Goal: Task Accomplishment & Management: Use online tool/utility

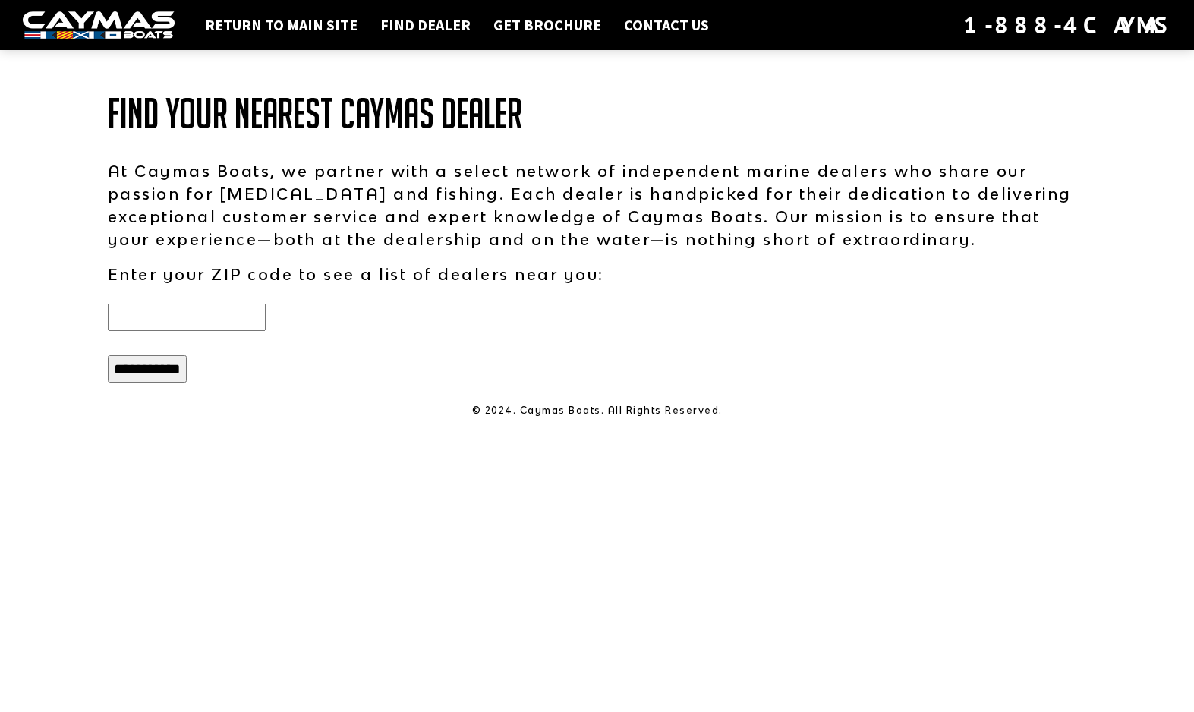
click at [165, 311] on input "text" at bounding box center [187, 317] width 158 height 27
type input "*****"
click at [145, 376] on input "**********" at bounding box center [147, 368] width 79 height 27
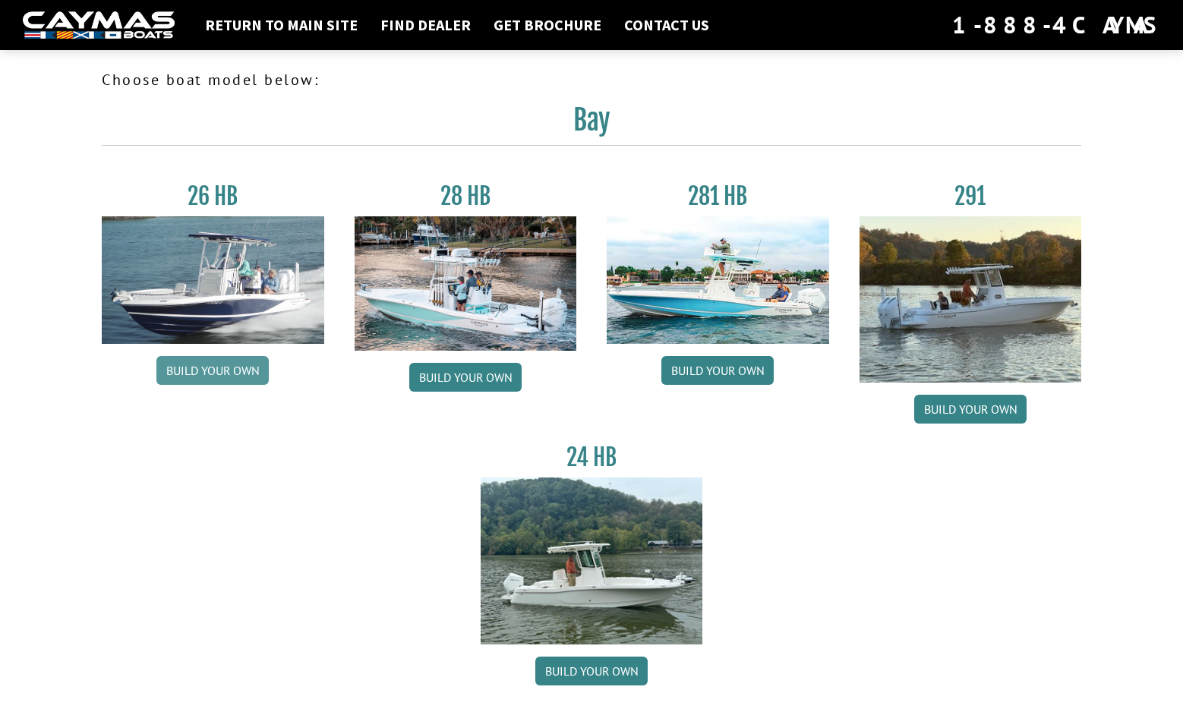
click at [206, 369] on link "Build your own" at bounding box center [212, 370] width 112 height 29
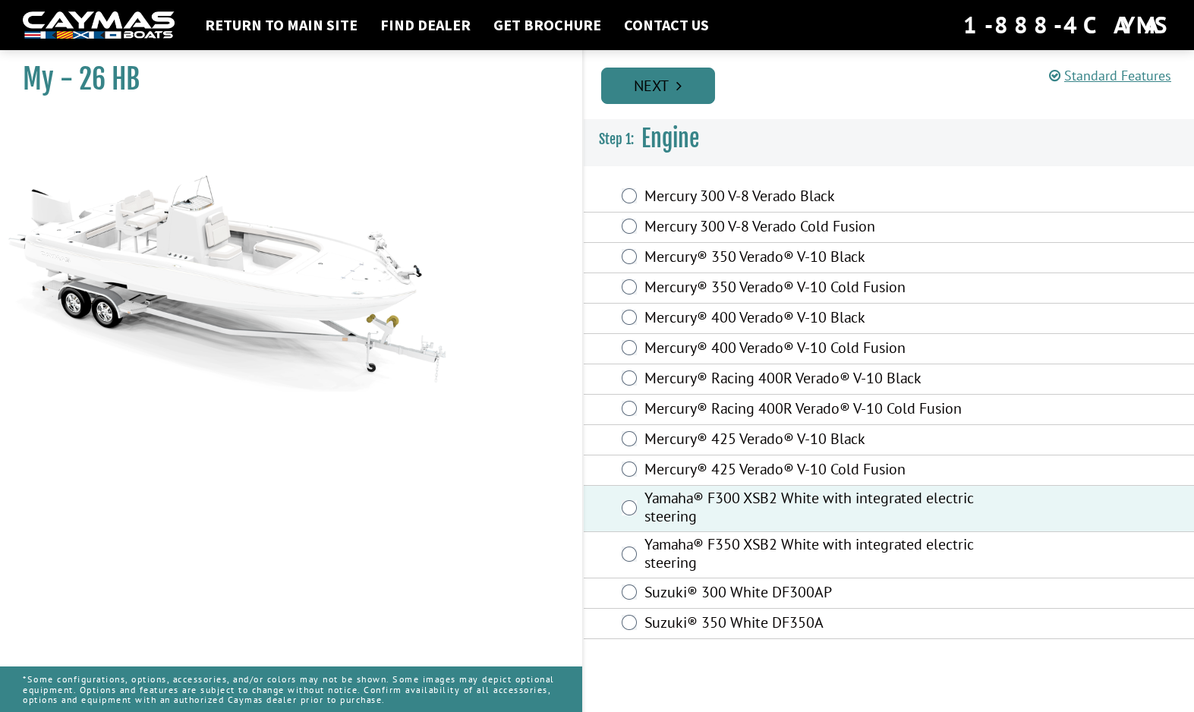
click at [658, 80] on link "Next" at bounding box center [658, 86] width 114 height 36
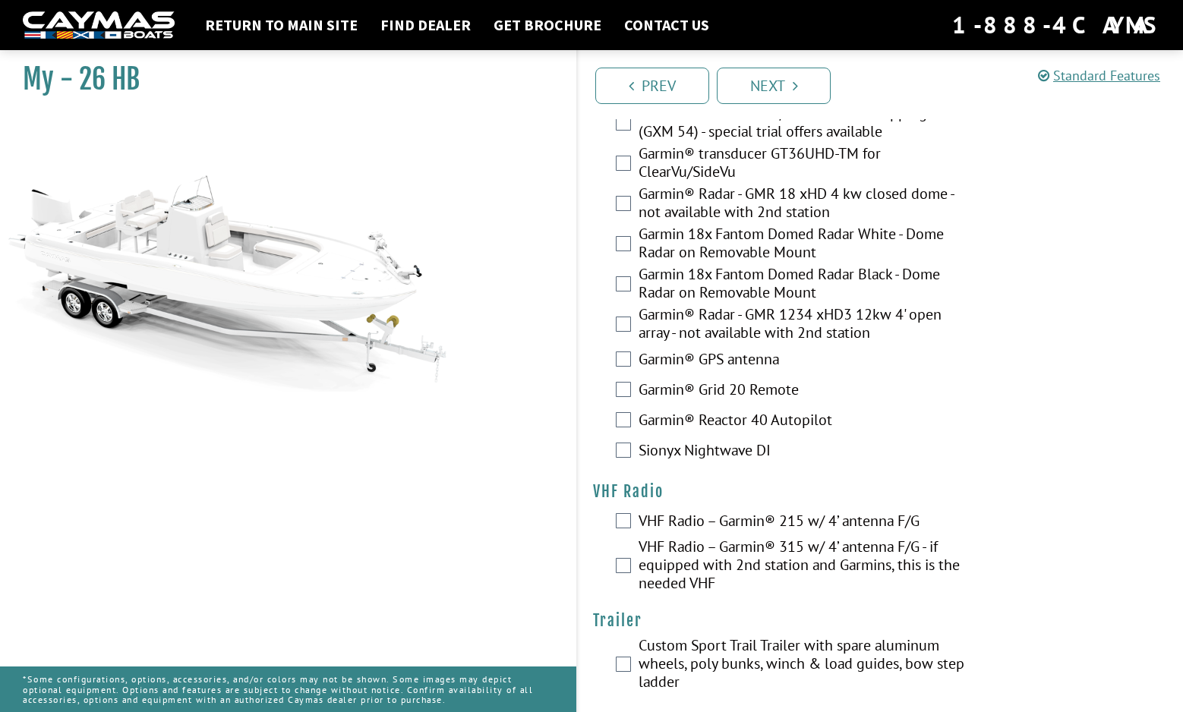
scroll to position [4103, 0]
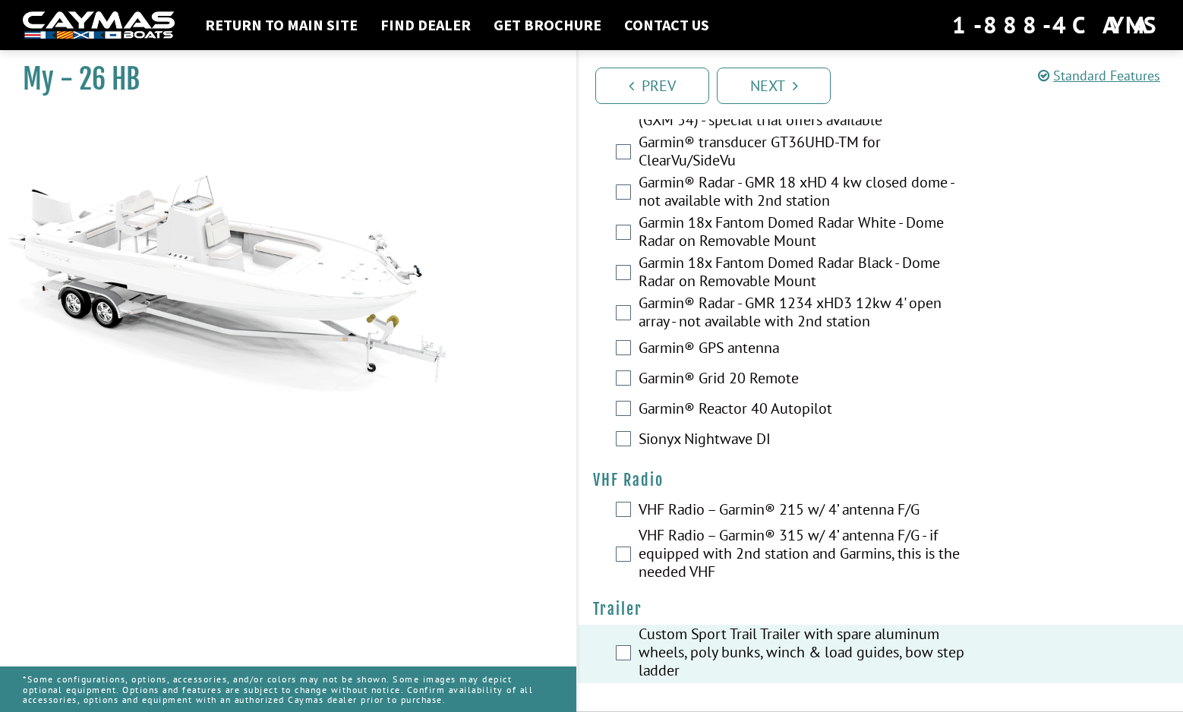
click at [621, 503] on div "VHF Radio – Garmin® 215 w/ 4’ antenna F/G" at bounding box center [880, 511] width 605 height 30
click at [781, 85] on link "Next" at bounding box center [774, 86] width 114 height 36
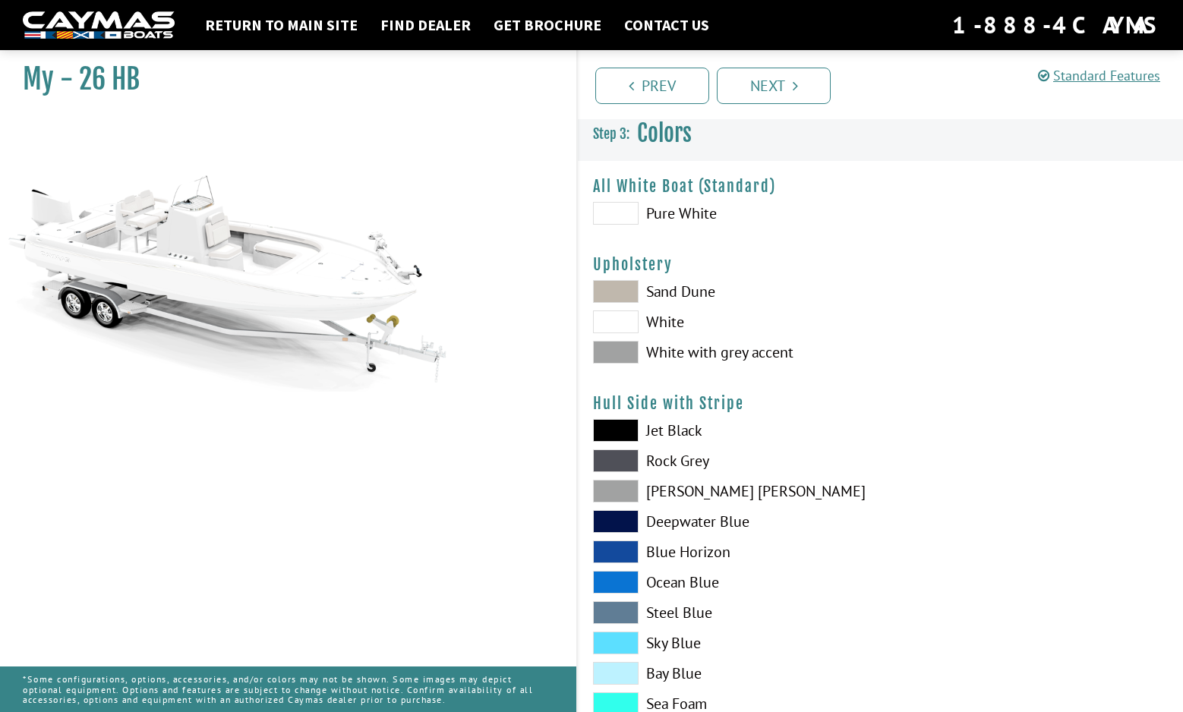
scroll to position [0, 0]
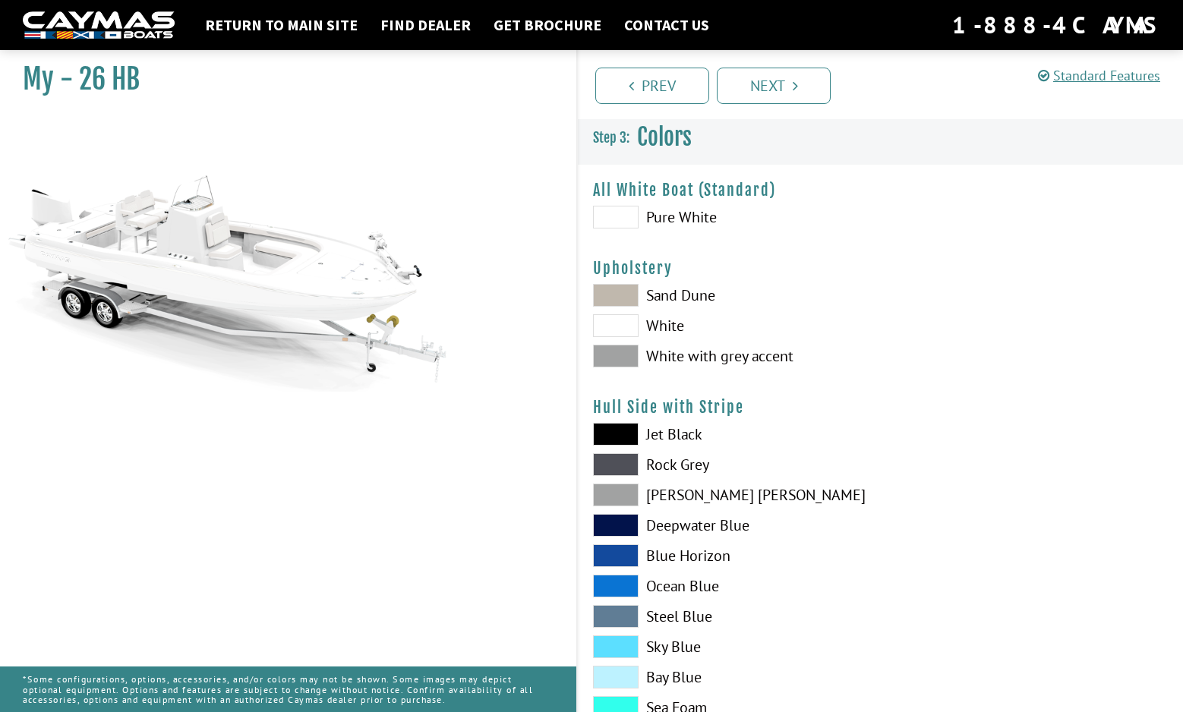
click at [606, 212] on span at bounding box center [616, 217] width 46 height 23
click at [609, 320] on span at bounding box center [616, 325] width 46 height 23
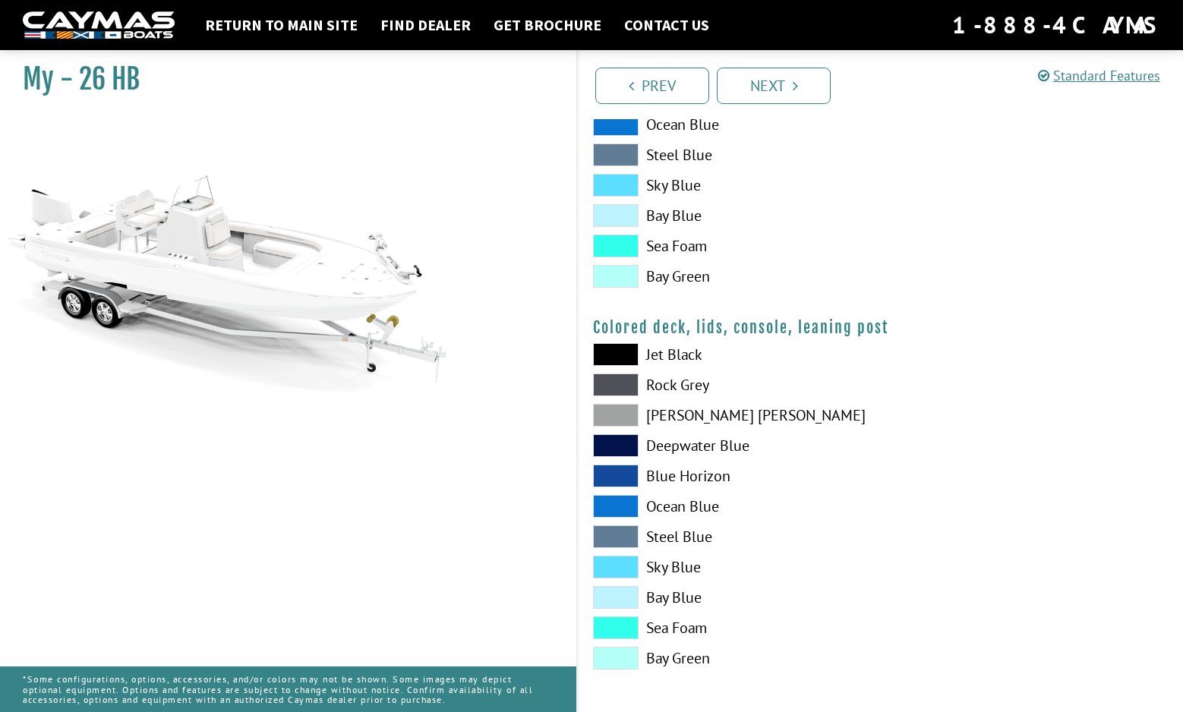
scroll to position [1609, 0]
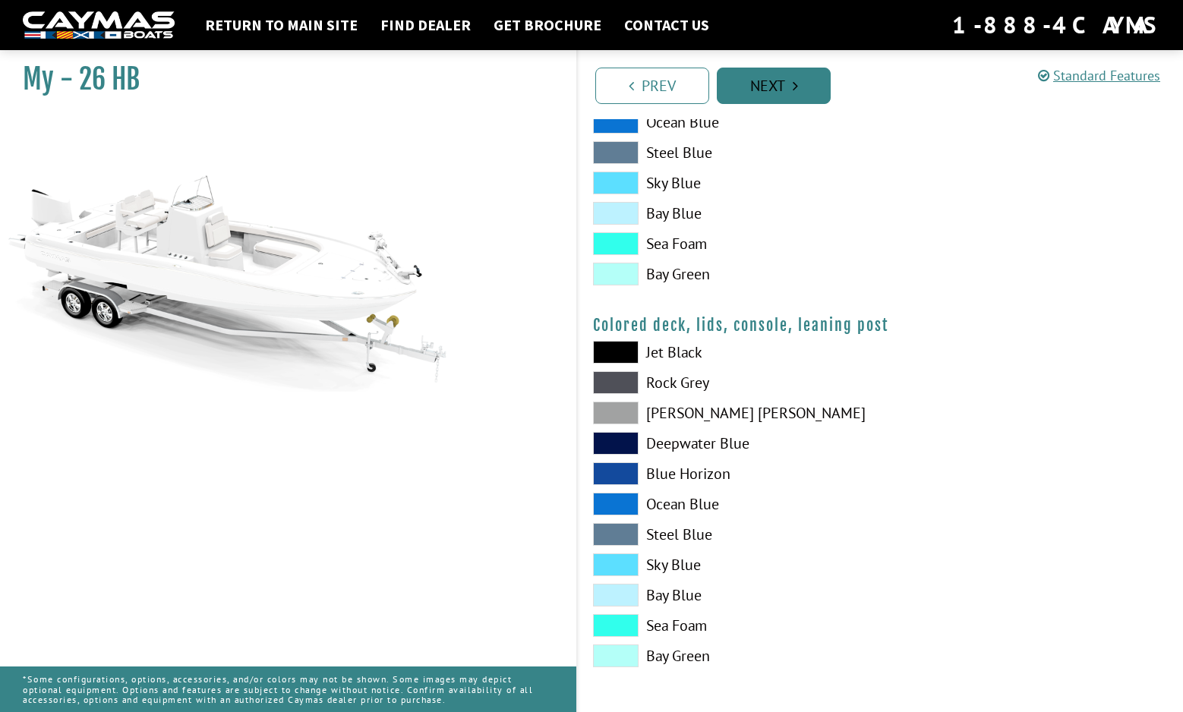
click at [755, 83] on link "Next" at bounding box center [774, 86] width 114 height 36
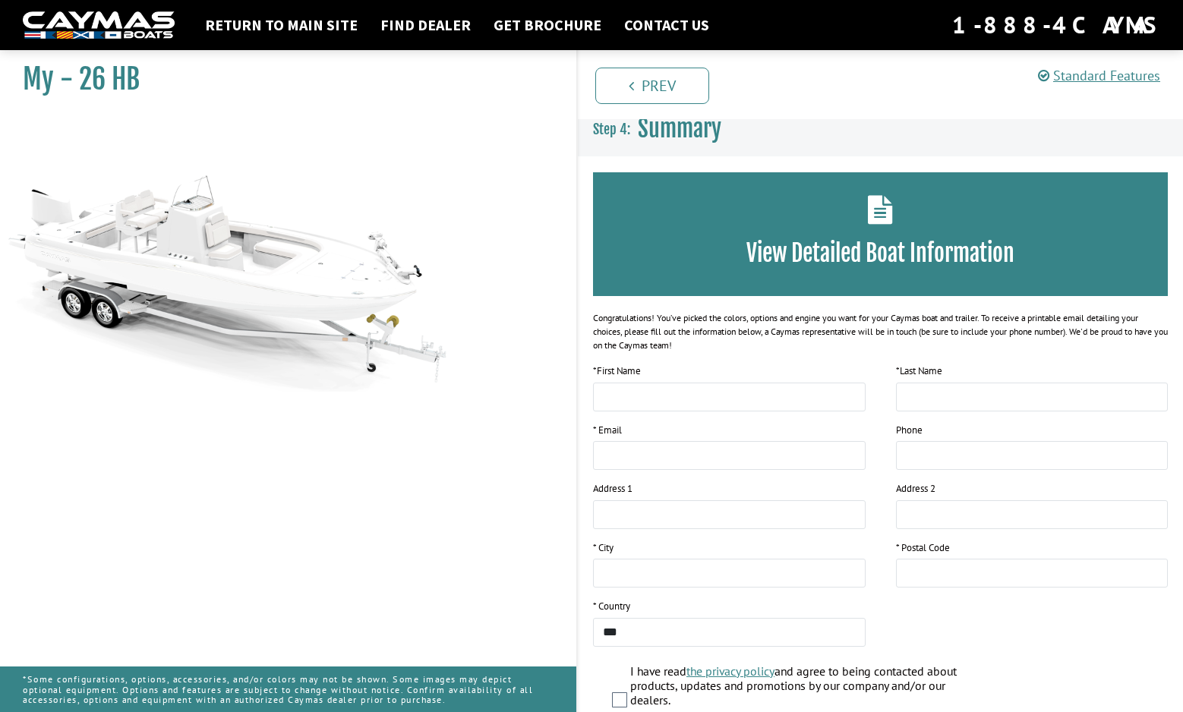
scroll to position [0, 0]
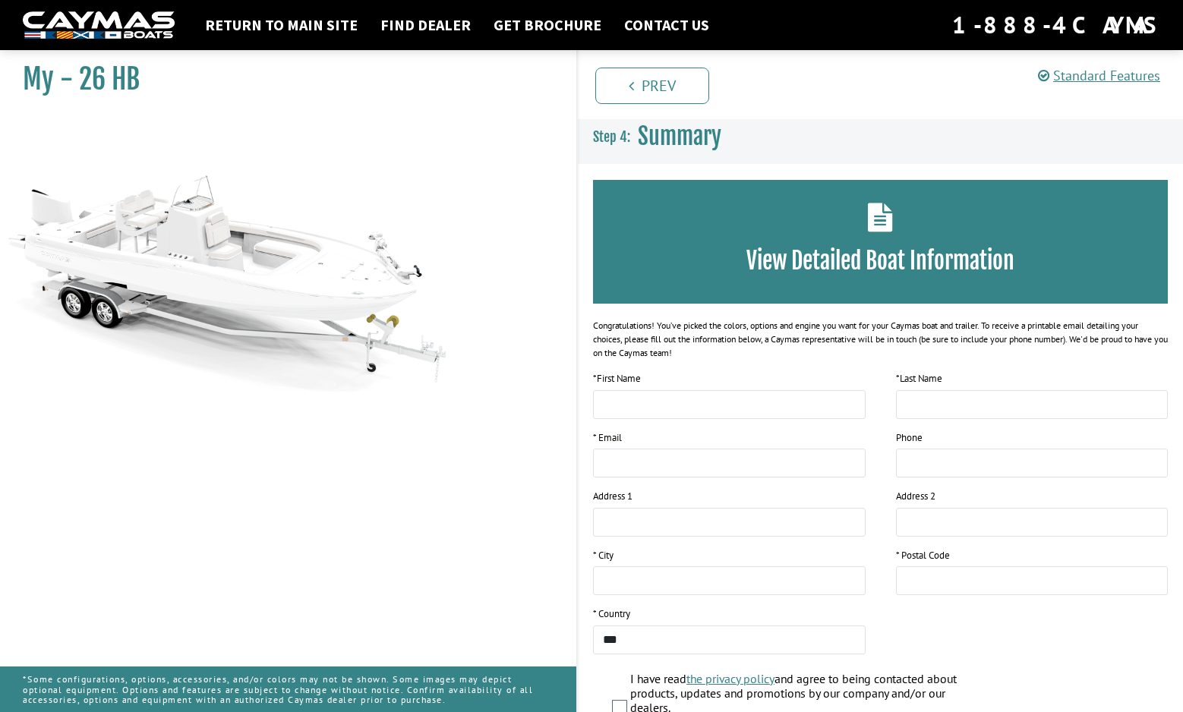
click at [676, 128] on span "Summary" at bounding box center [679, 136] width 83 height 28
click at [884, 222] on icon at bounding box center [880, 217] width 25 height 29
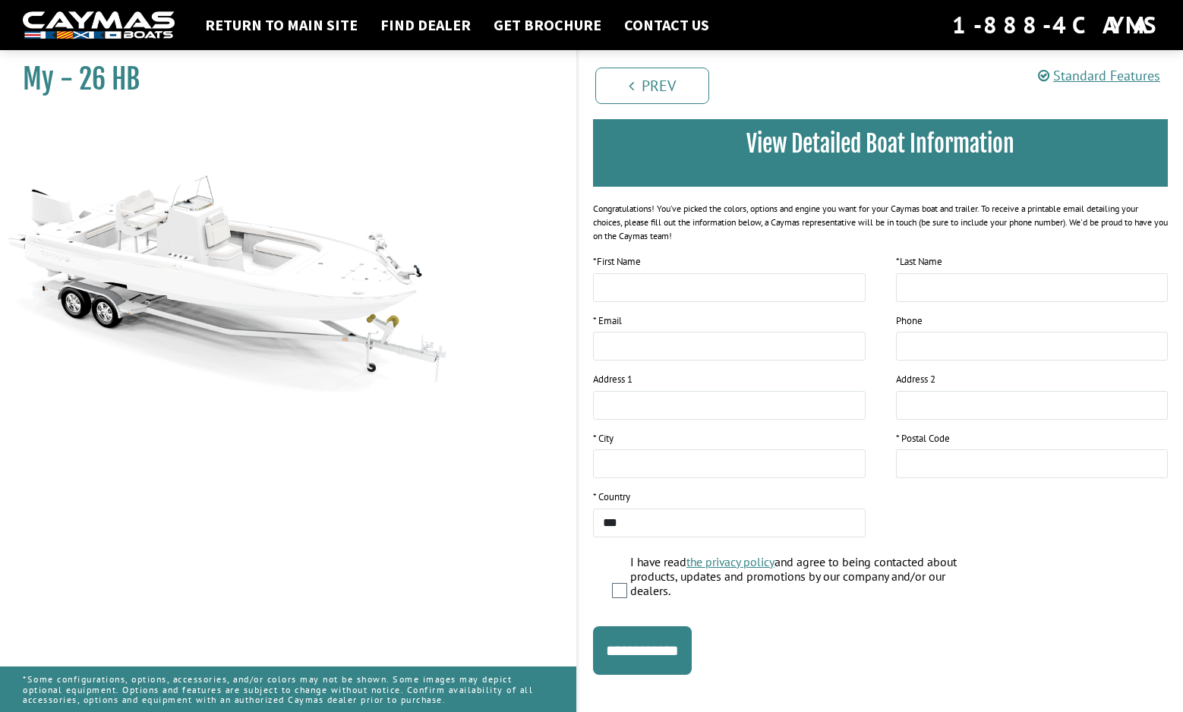
scroll to position [131, 0]
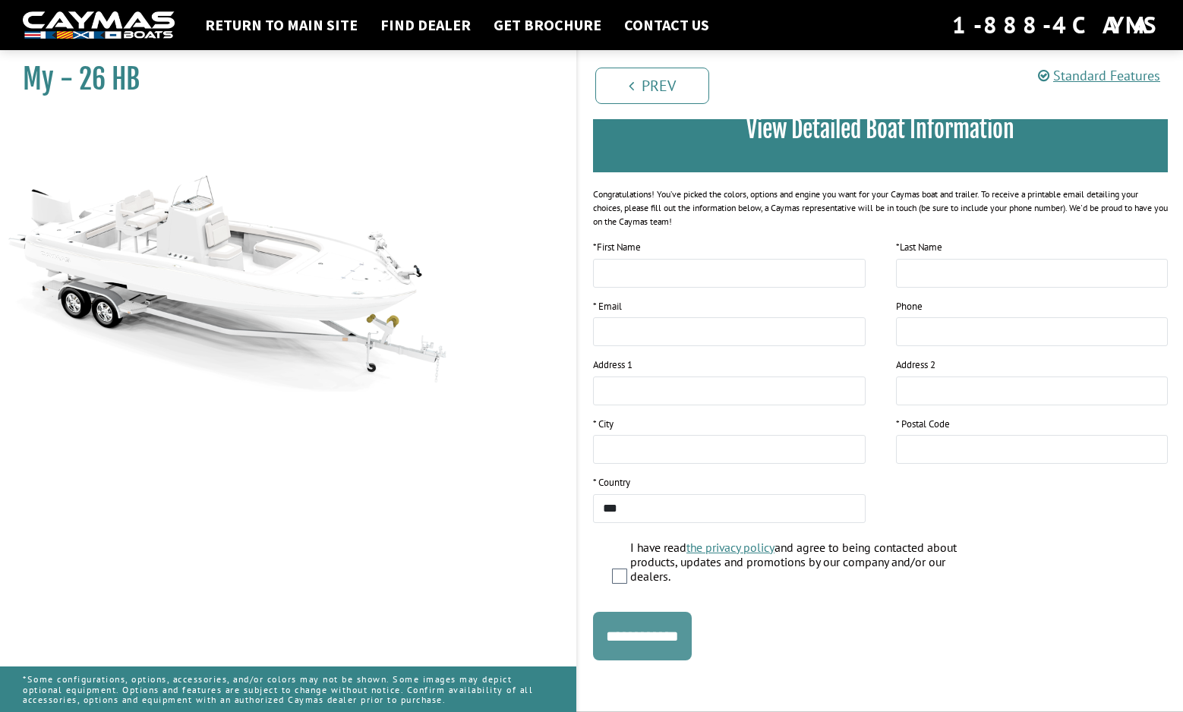
click at [653, 635] on input "**********" at bounding box center [642, 636] width 99 height 49
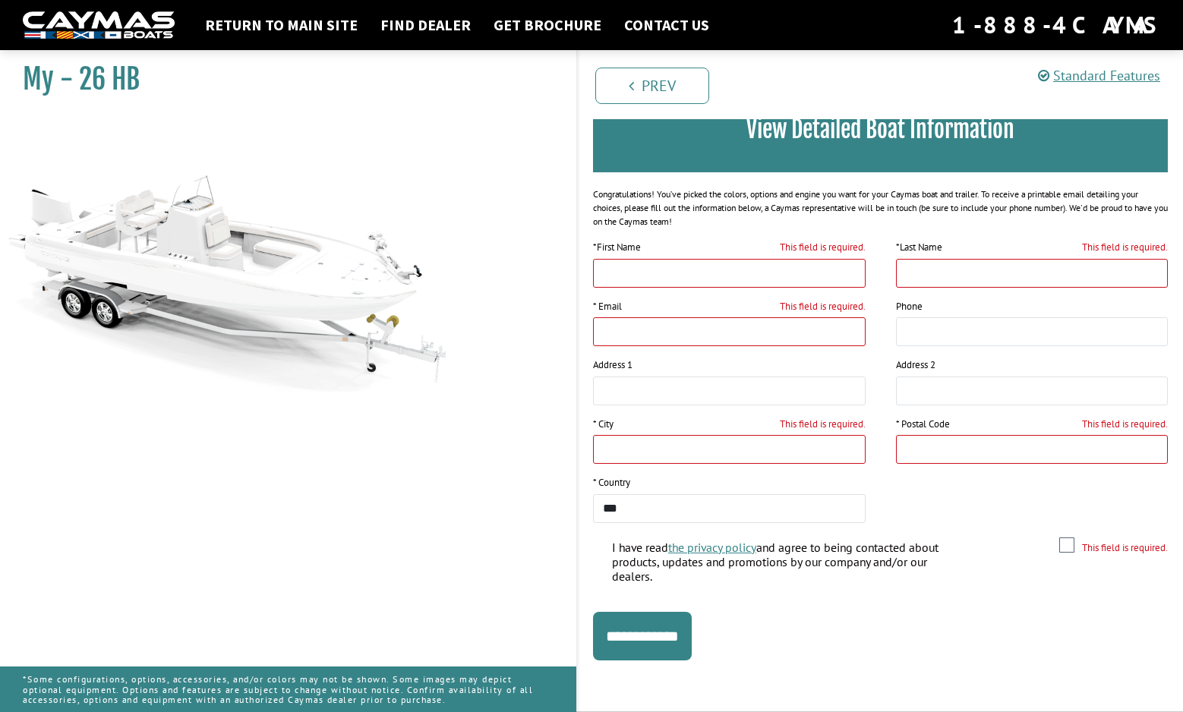
click at [291, 282] on img at bounding box center [227, 253] width 455 height 276
click at [259, 25] on link "Return to main site" at bounding box center [281, 25] width 168 height 20
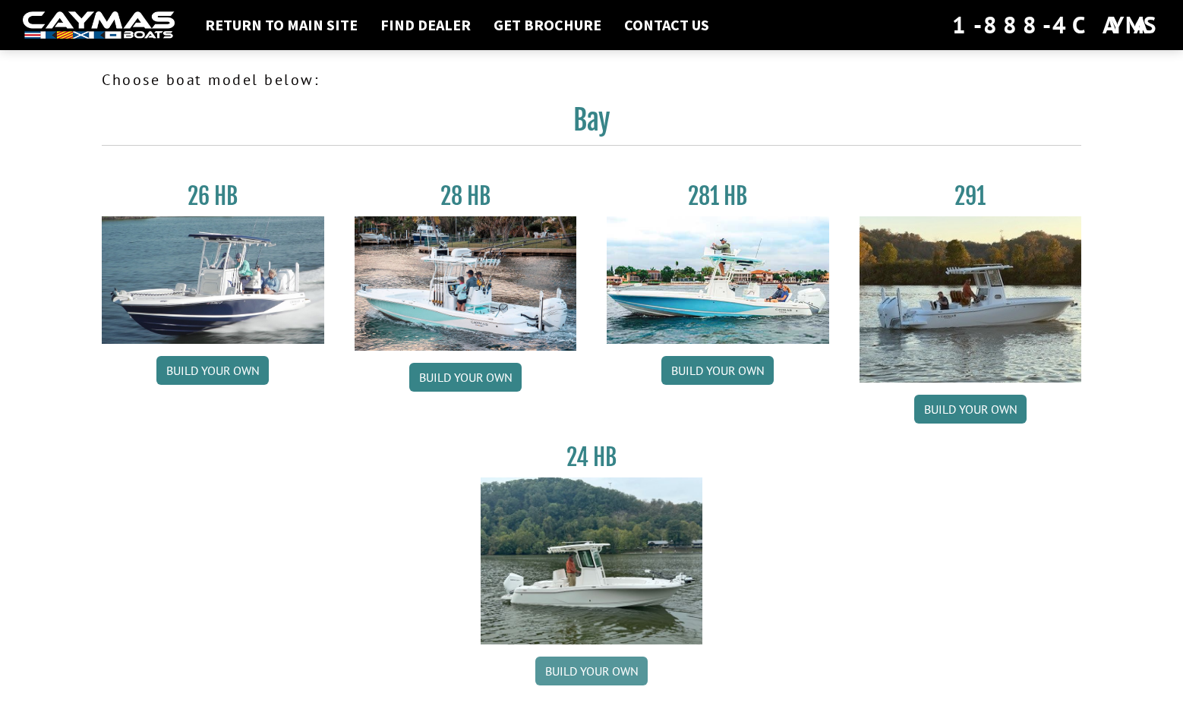
click at [581, 666] on link "Build your own" at bounding box center [591, 671] width 112 height 29
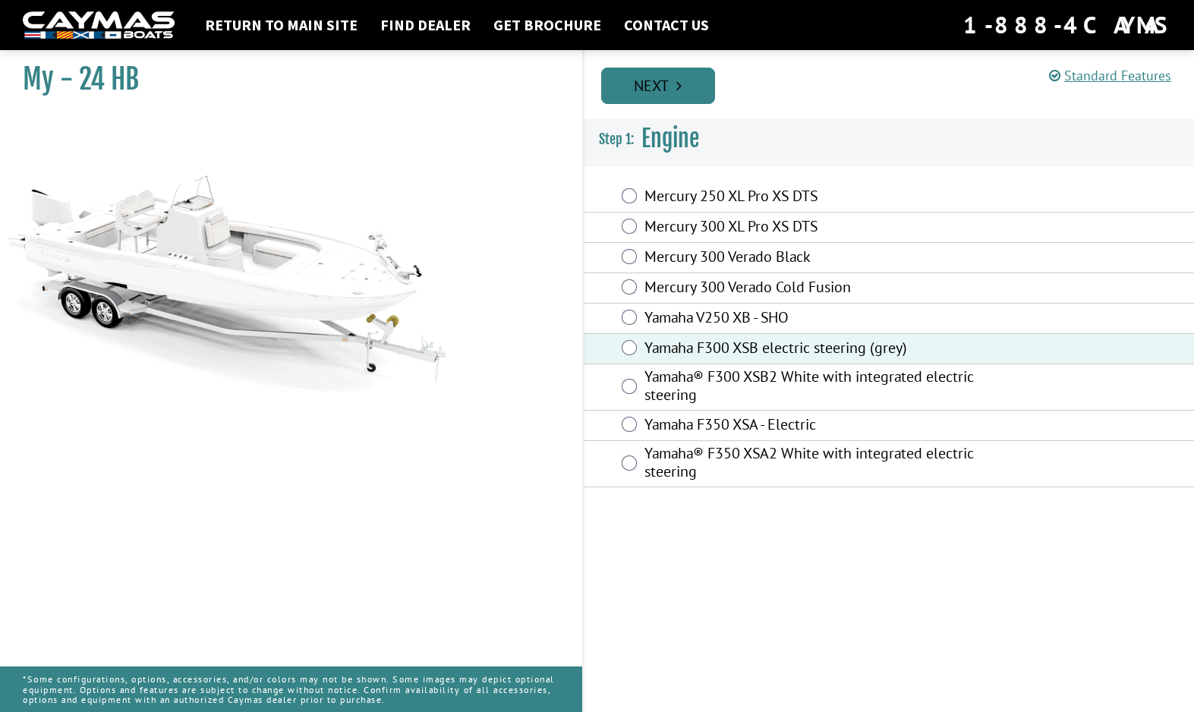
click at [665, 80] on link "Next" at bounding box center [658, 86] width 114 height 36
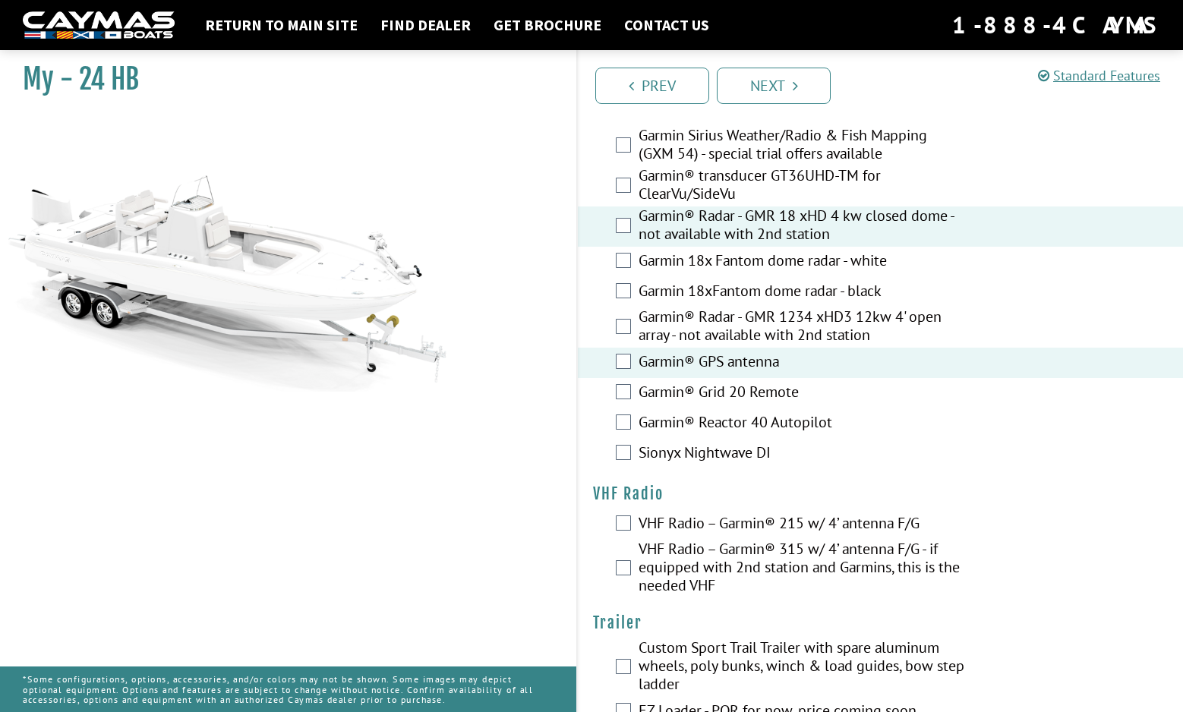
scroll to position [3652, 0]
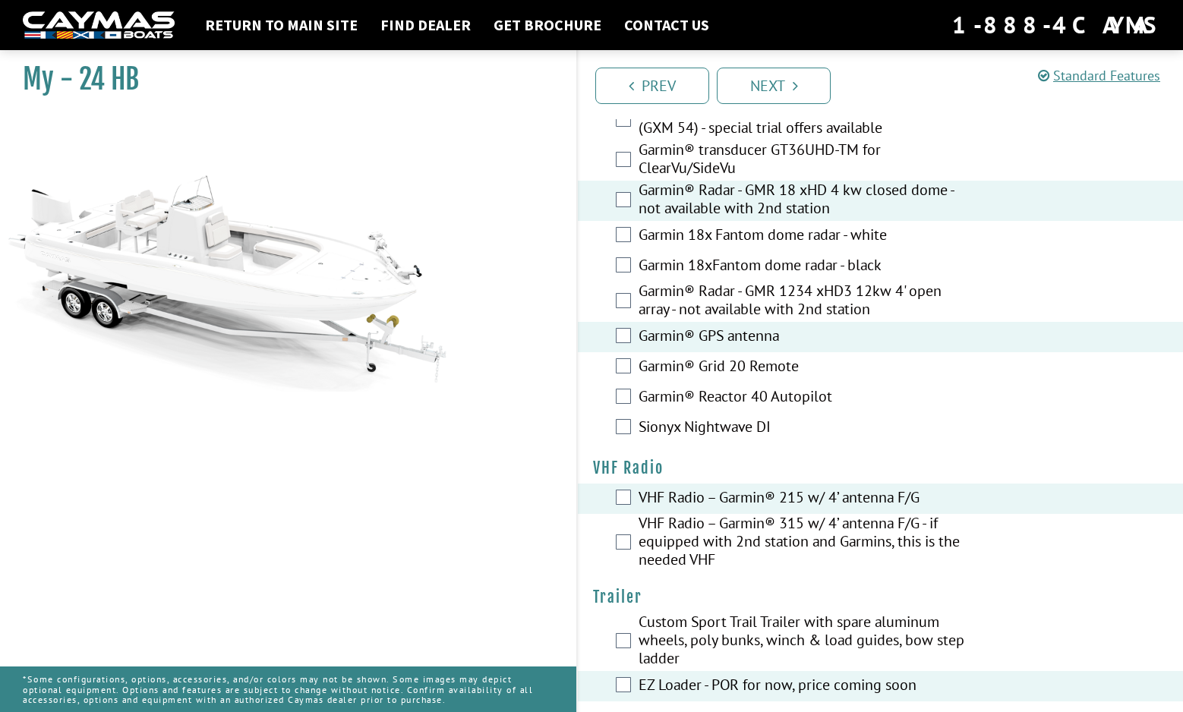
click at [200, 268] on img at bounding box center [227, 253] width 455 height 276
click at [786, 84] on link "Next" at bounding box center [774, 86] width 114 height 36
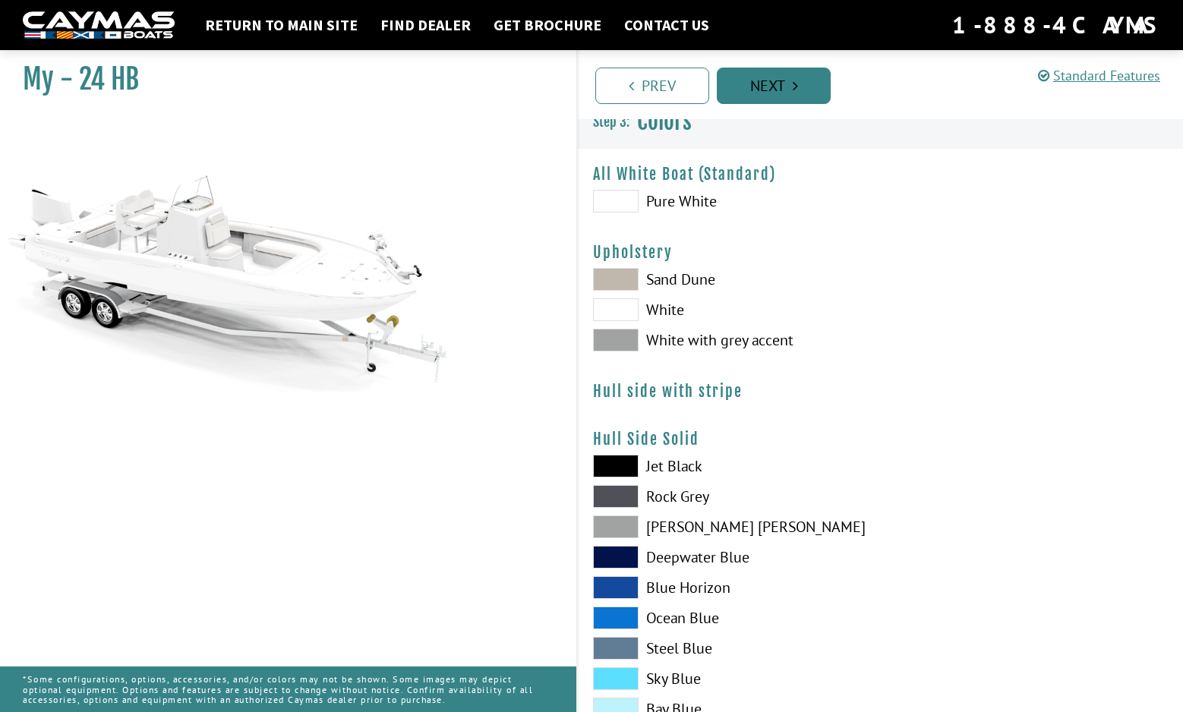
scroll to position [0, 0]
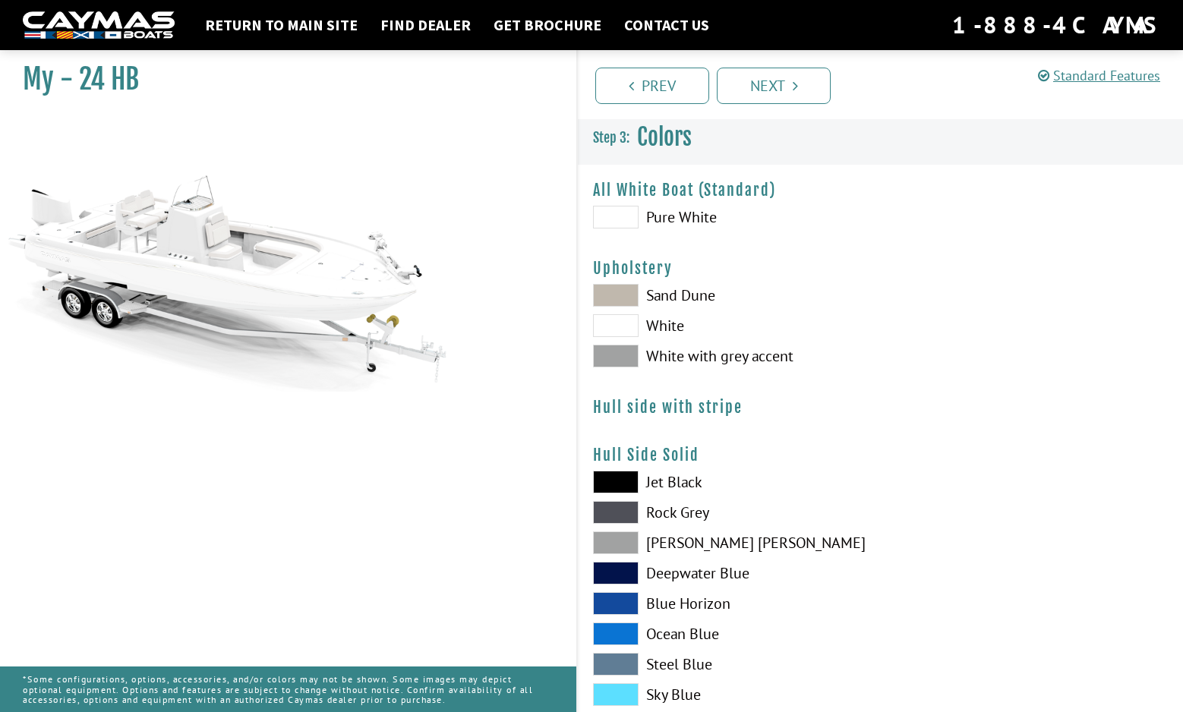
click at [611, 213] on span at bounding box center [616, 217] width 46 height 23
click at [786, 83] on link "Next" at bounding box center [774, 86] width 114 height 36
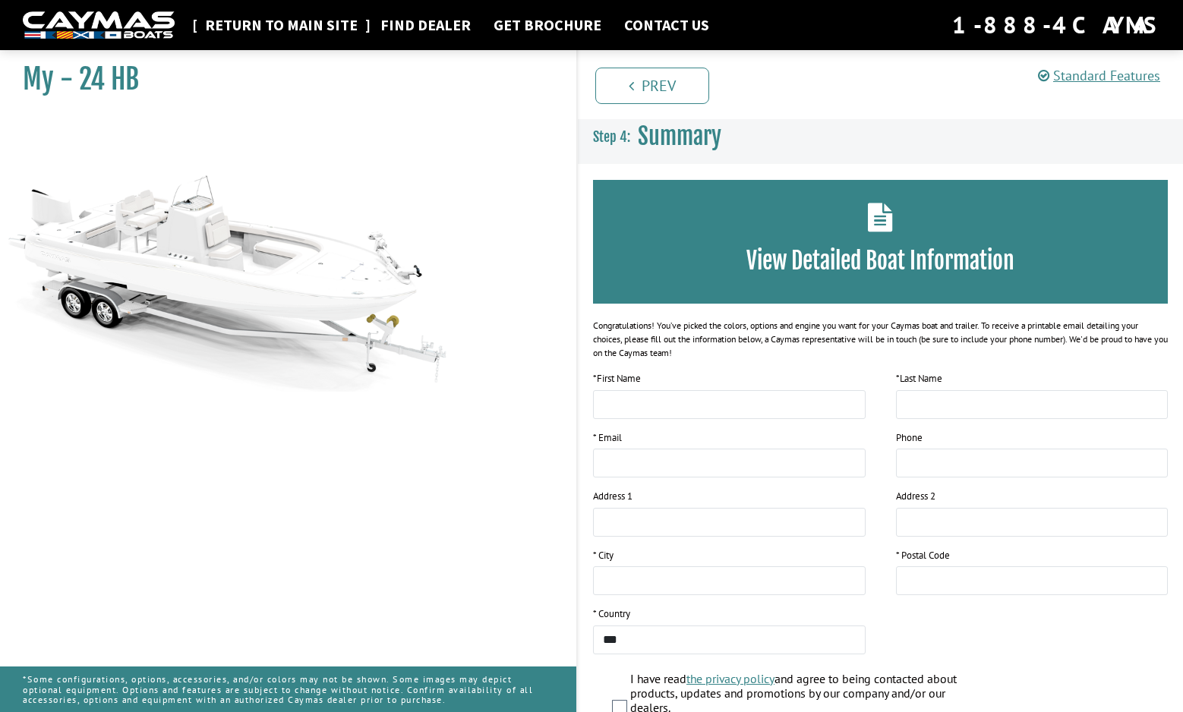
click at [276, 22] on link "Return to main site" at bounding box center [281, 25] width 168 height 20
